Goal: Task Accomplishment & Management: Use online tool/utility

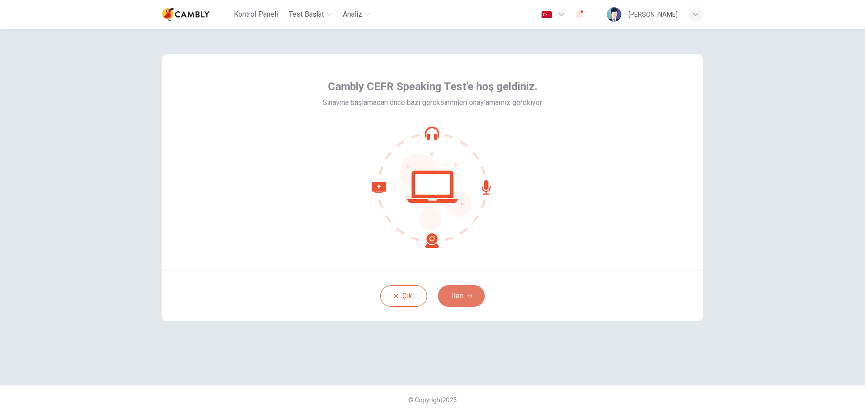
click at [460, 292] on button "İleri" at bounding box center [461, 296] width 47 height 22
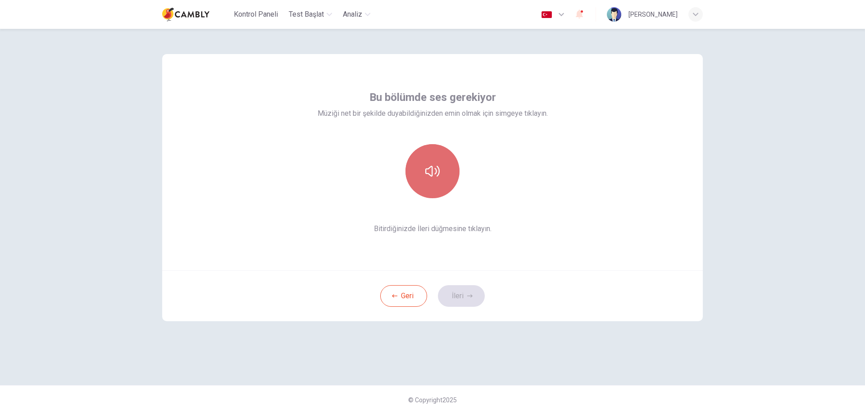
click at [438, 174] on icon "button" at bounding box center [432, 171] width 14 height 11
click at [466, 293] on button "İleri" at bounding box center [461, 296] width 47 height 22
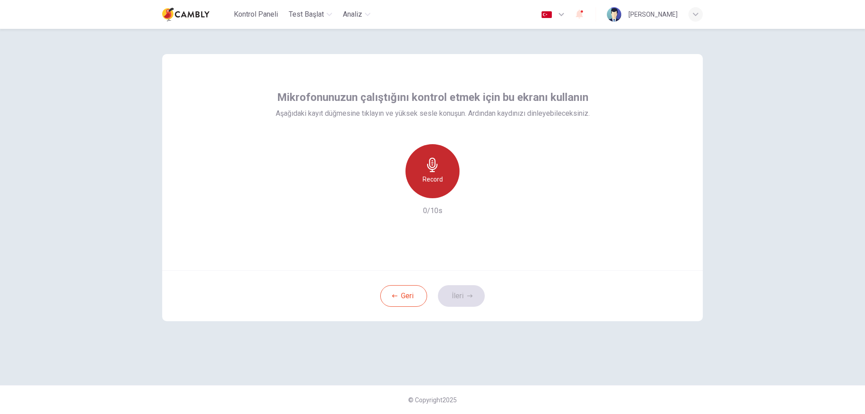
click at [442, 169] on div "Record" at bounding box center [433, 171] width 54 height 54
click at [468, 294] on icon "button" at bounding box center [469, 295] width 5 height 5
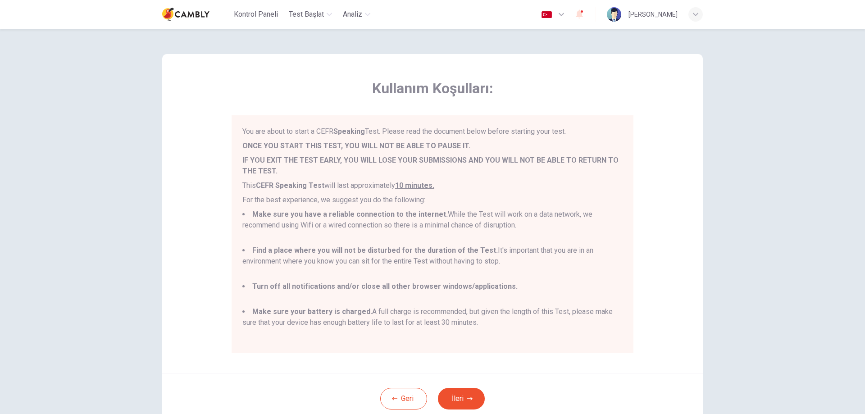
scroll to position [64, 0]
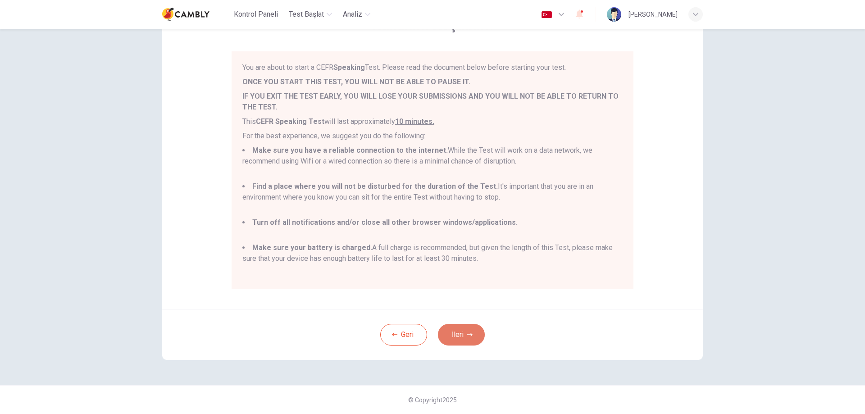
click at [462, 336] on button "İleri" at bounding box center [461, 335] width 47 height 22
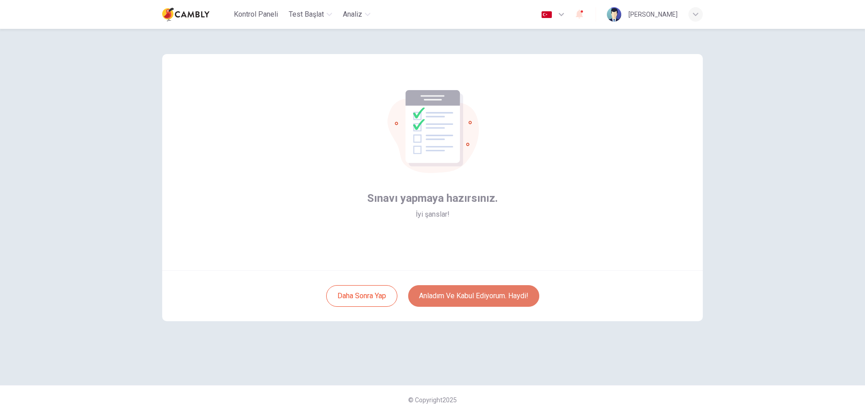
click at [482, 299] on button "Anladım ve kabul ediyorum. Haydi!" at bounding box center [473, 296] width 131 height 22
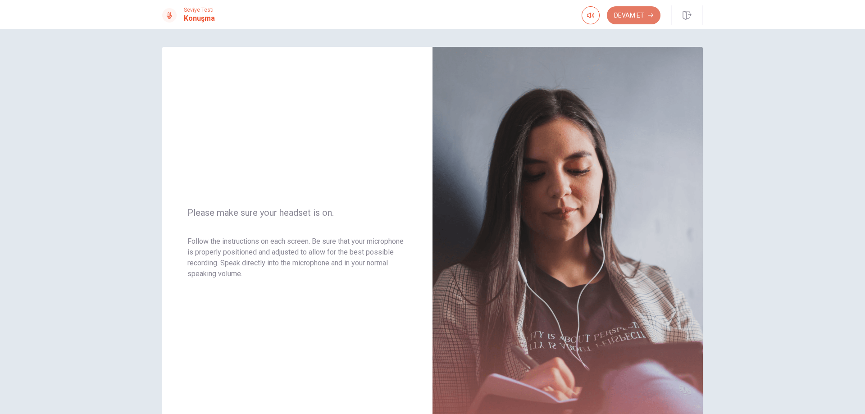
click at [642, 14] on button "Devam Et" at bounding box center [634, 15] width 54 height 18
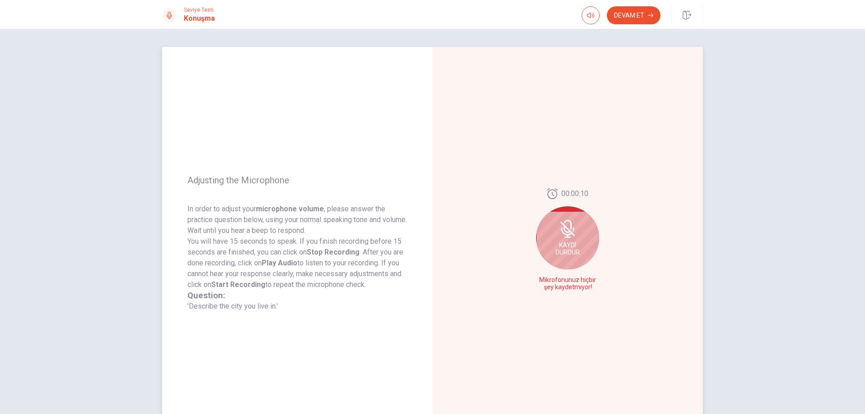
click at [571, 259] on div "Kaydı Durdur" at bounding box center [567, 237] width 63 height 63
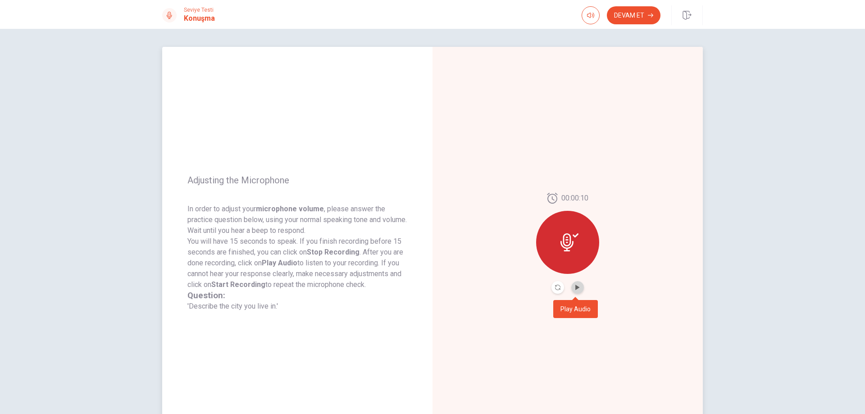
click at [574, 284] on button "Play Audio" at bounding box center [577, 287] width 13 height 13
click at [576, 288] on icon "Play Audio" at bounding box center [577, 287] width 4 height 5
click at [566, 239] on icon at bounding box center [570, 242] width 18 height 18
click at [556, 285] on icon "Record Again" at bounding box center [557, 287] width 5 height 5
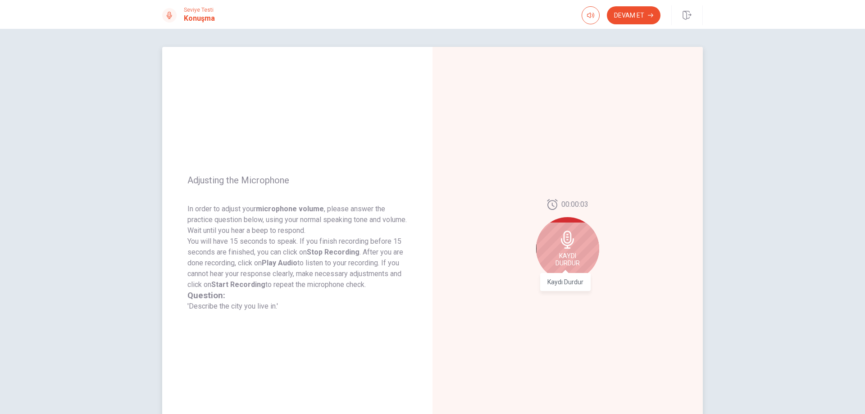
click at [569, 255] on span "Kaydı Durdur" at bounding box center [568, 259] width 24 height 14
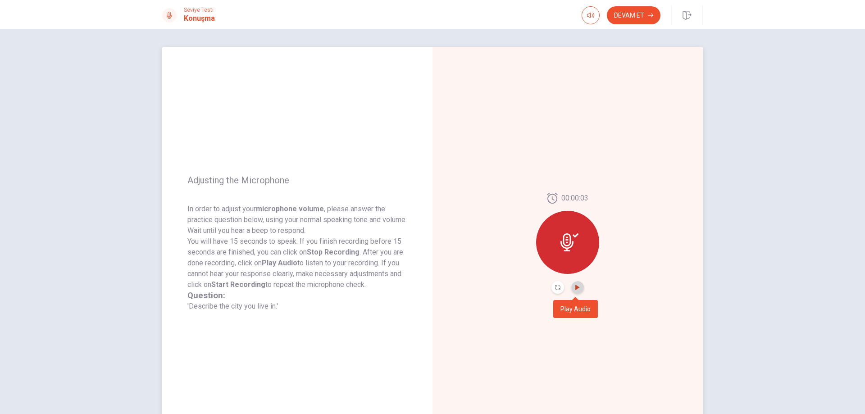
click at [575, 289] on icon "Play Audio" at bounding box center [577, 287] width 4 height 5
click at [636, 17] on button "Devam Et" at bounding box center [634, 15] width 54 height 18
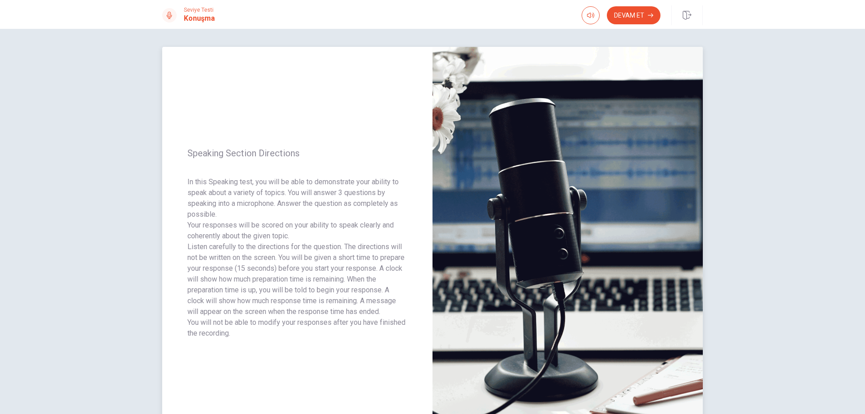
click at [375, 130] on div "Speaking Section Directions In this Speaking test, you will be able to demonstr…" at bounding box center [297, 243] width 270 height 393
click at [644, 16] on button "Devam Et" at bounding box center [634, 15] width 54 height 18
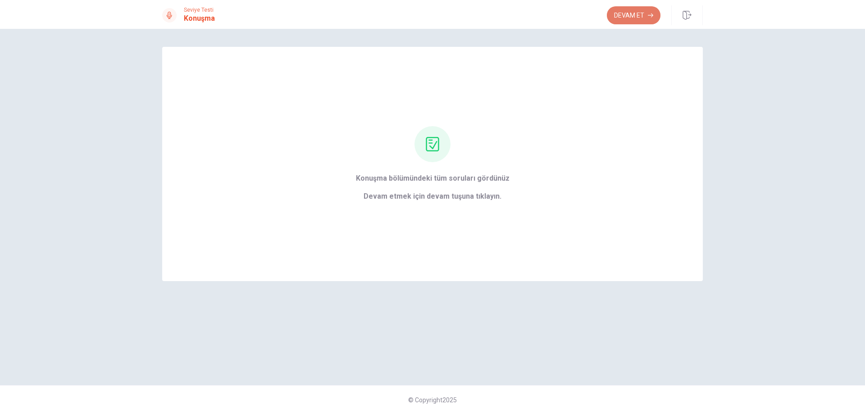
click at [638, 17] on button "Devam Et" at bounding box center [634, 15] width 54 height 18
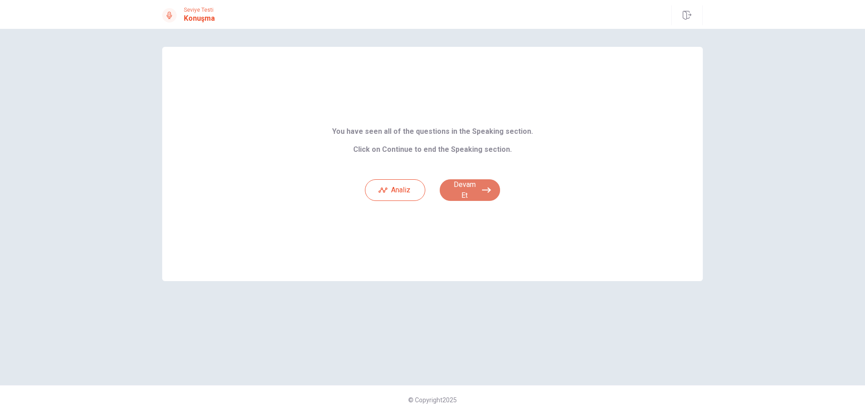
click at [470, 189] on button "Devam Et" at bounding box center [470, 190] width 60 height 22
